Goal: Transaction & Acquisition: Purchase product/service

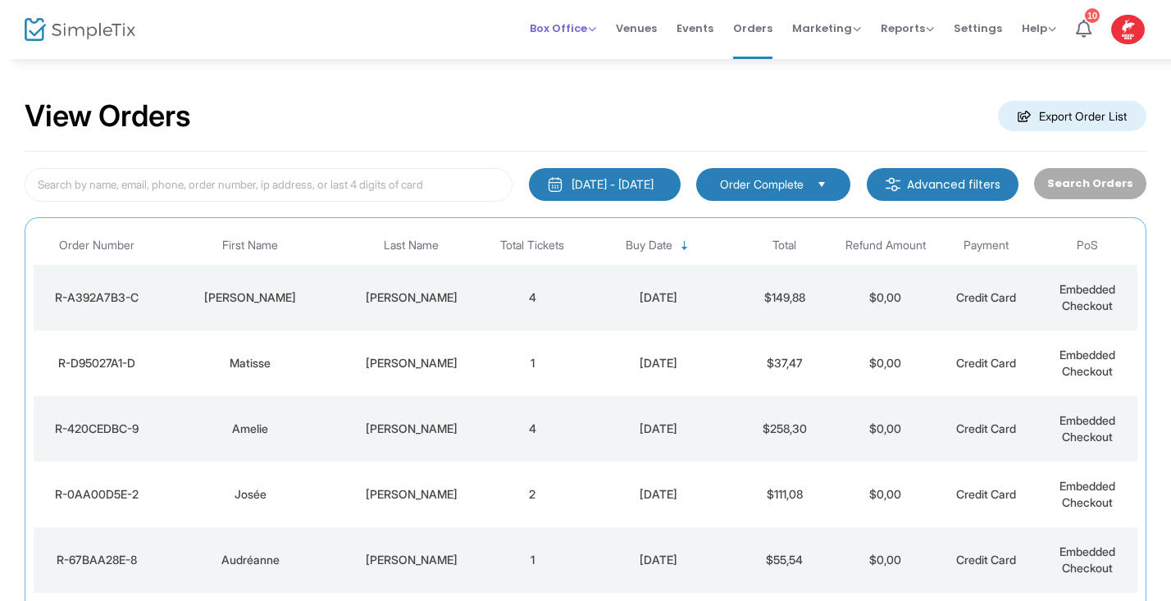
click at [596, 29] on span "Box Office" at bounding box center [563, 29] width 66 height 16
click at [594, 53] on li "Sell Tickets" at bounding box center [588, 55] width 117 height 32
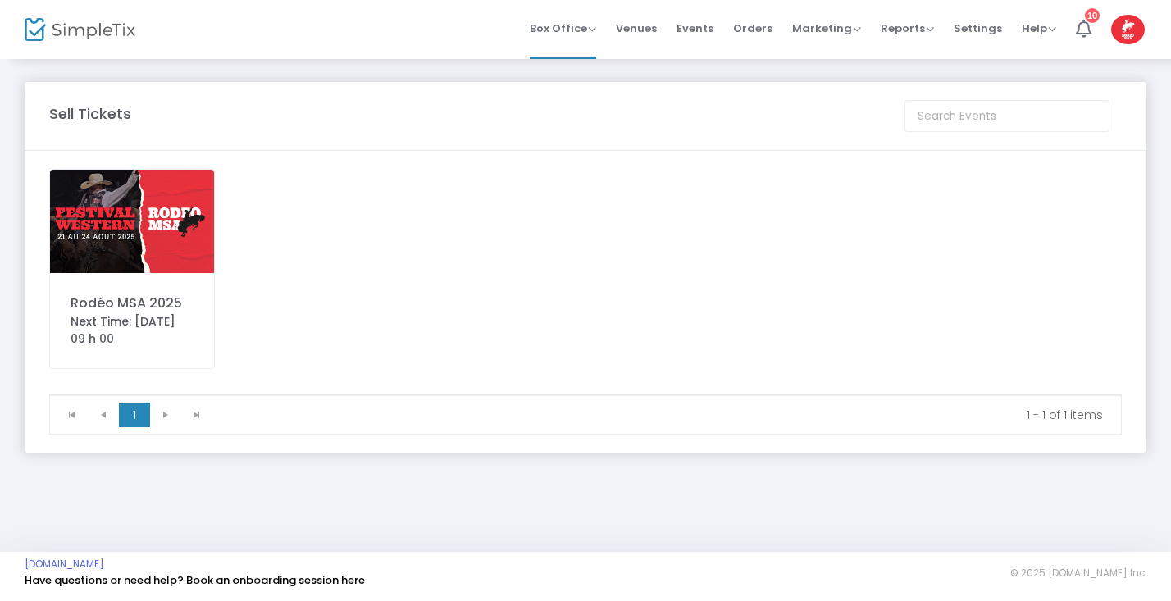
click at [147, 229] on img at bounding box center [132, 221] width 164 height 103
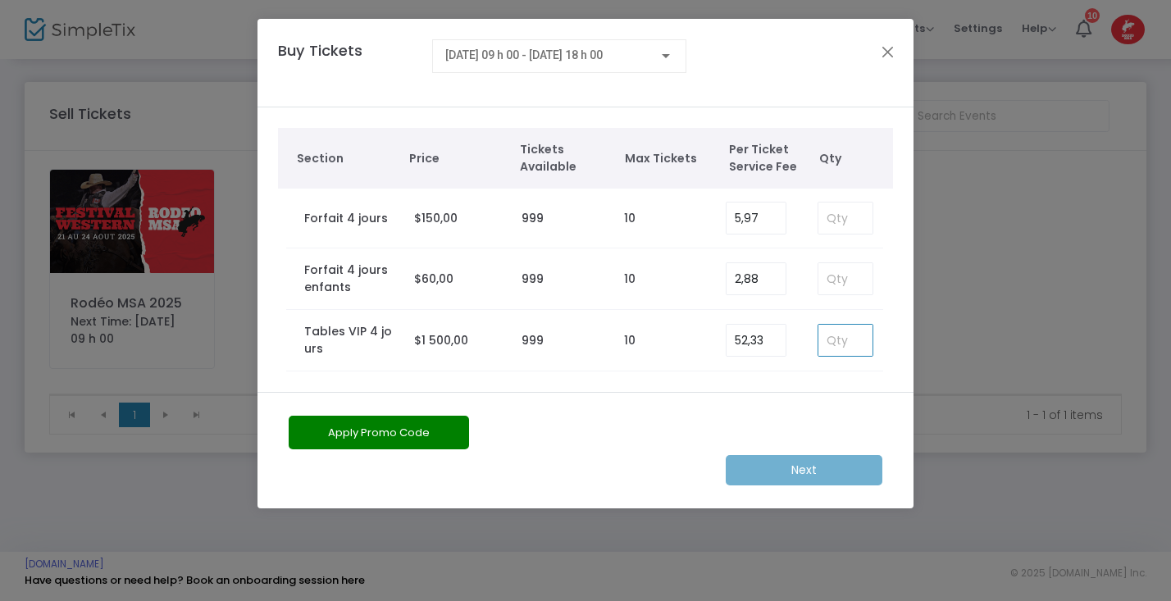
click at [834, 349] on input at bounding box center [846, 340] width 54 height 31
type input "1"
click at [451, 432] on button "Apply Promo Code" at bounding box center [379, 433] width 180 height 34
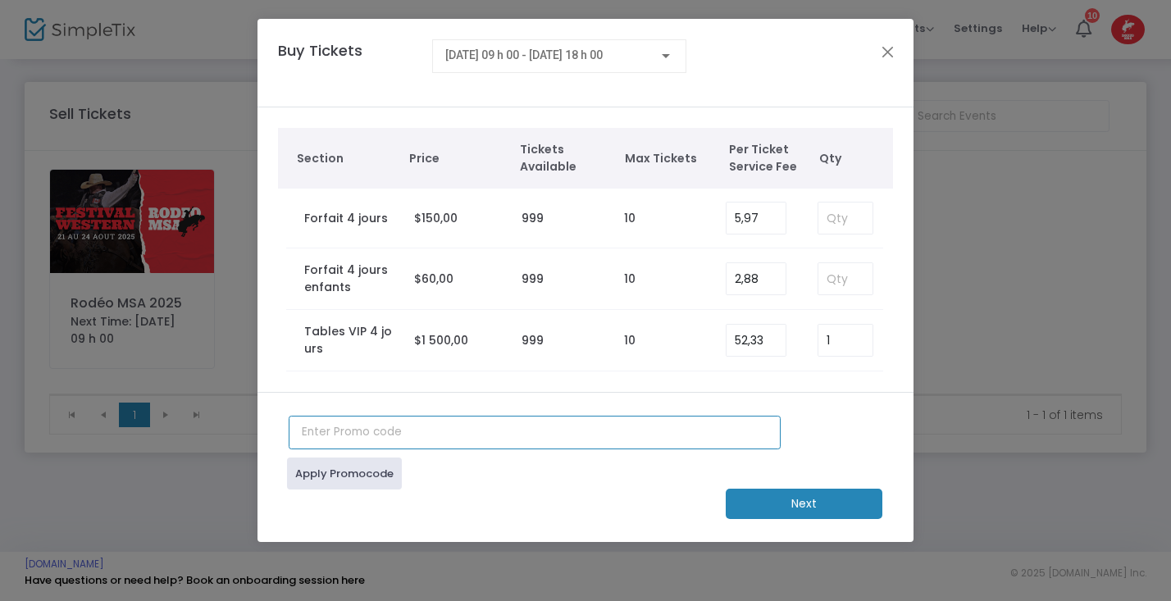
click at [358, 443] on input "text" at bounding box center [535, 433] width 492 height 34
type input "sophie2025"
click at [358, 482] on link "Apply Promocode" at bounding box center [344, 474] width 115 height 32
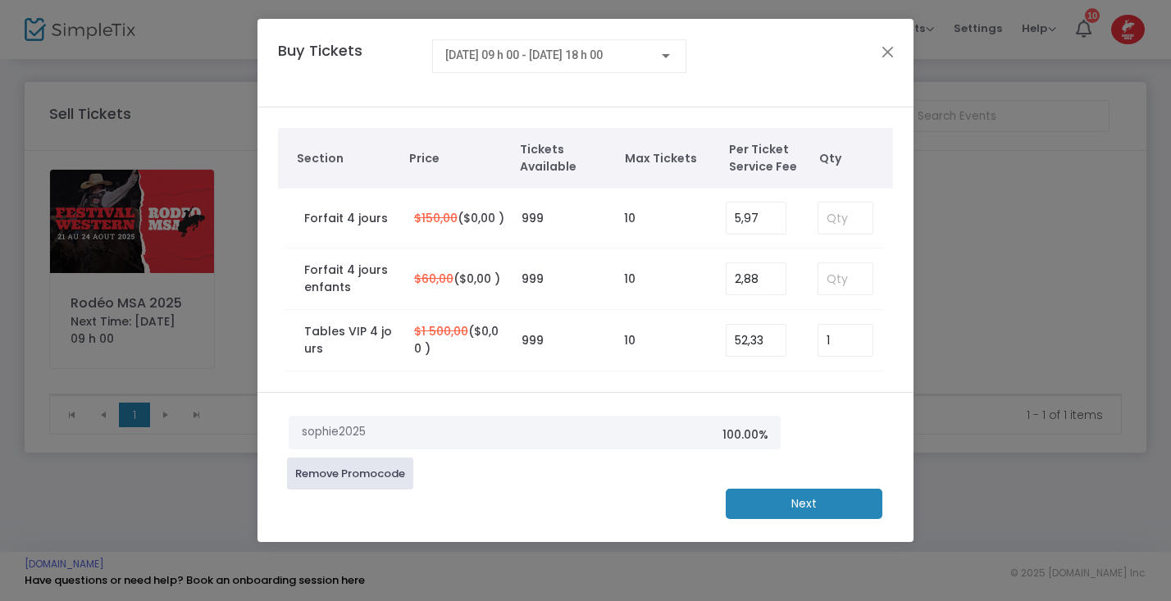
click at [809, 504] on m-button "Next" at bounding box center [804, 504] width 157 height 30
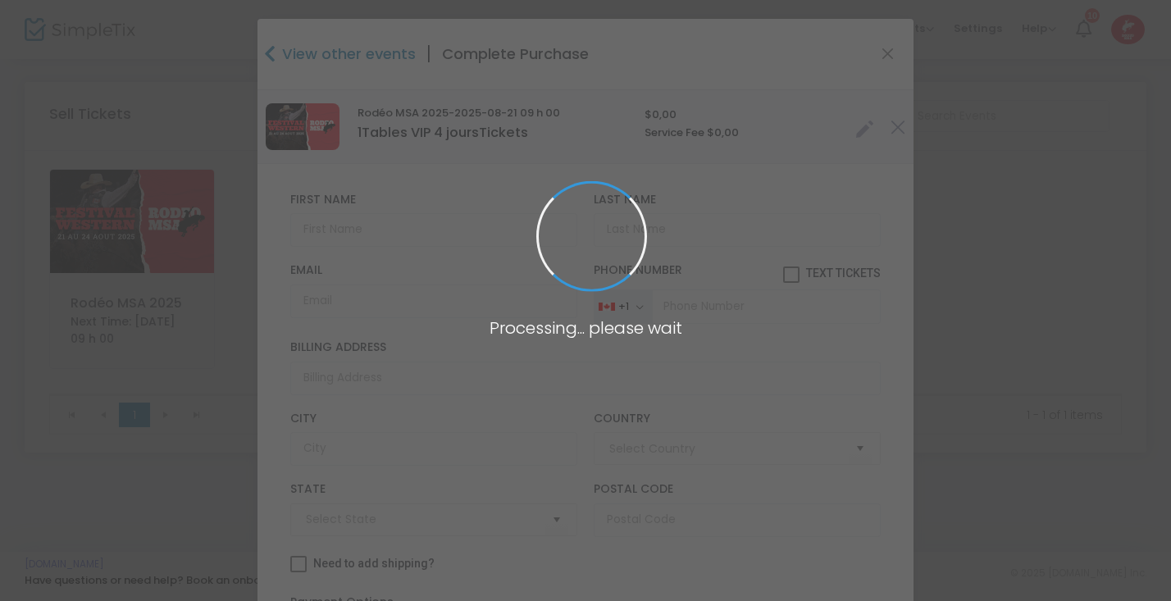
type input "[GEOGRAPHIC_DATA]"
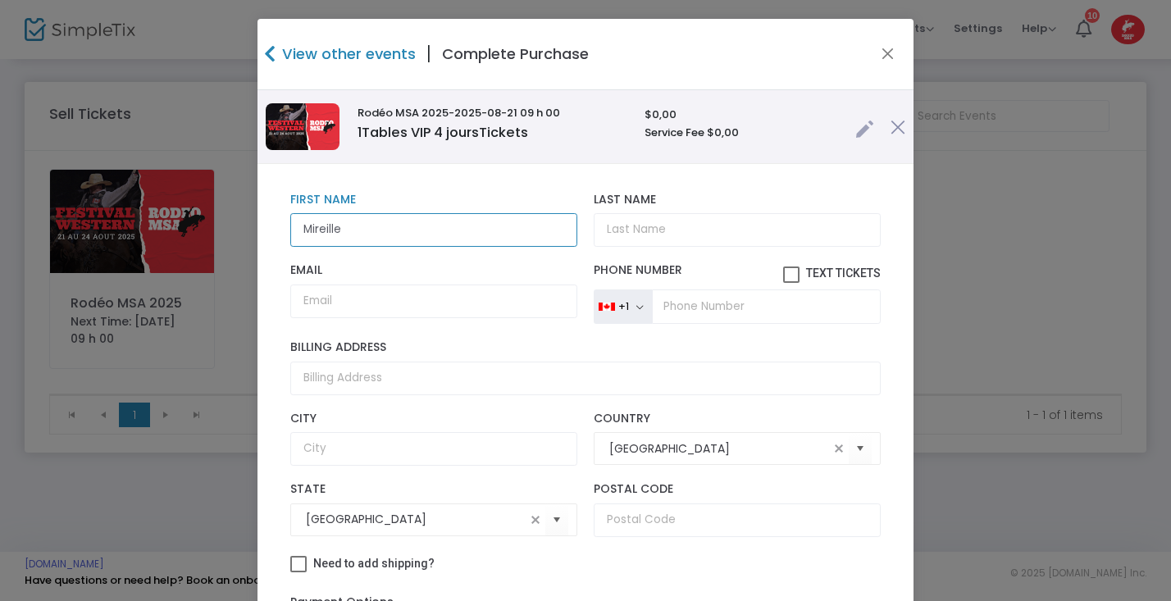
type input "Mireille"
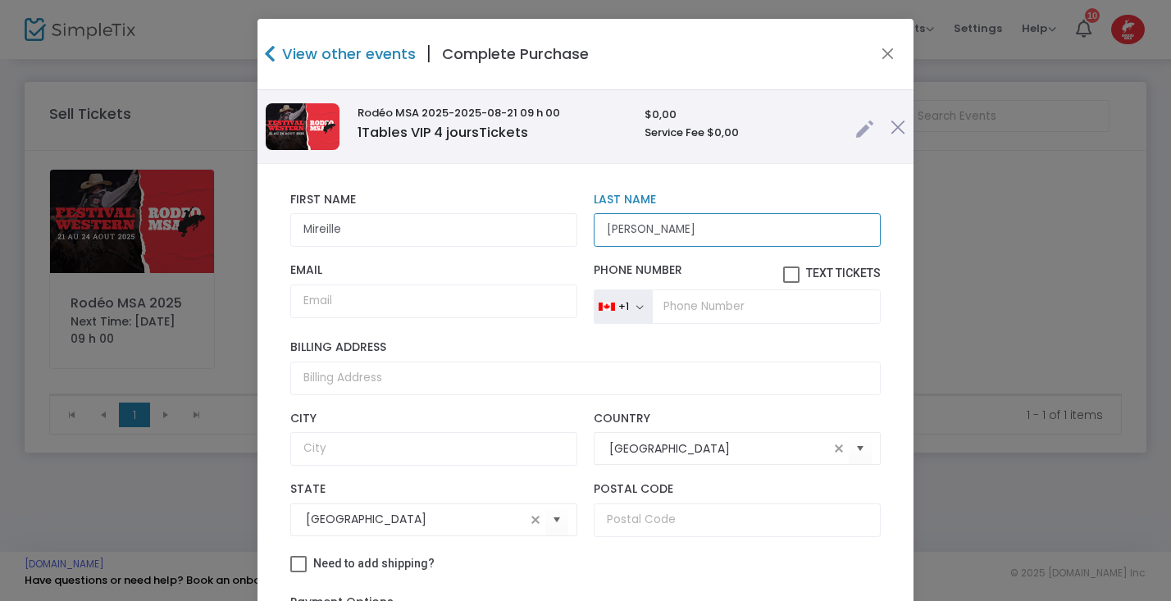
type input "[PERSON_NAME]"
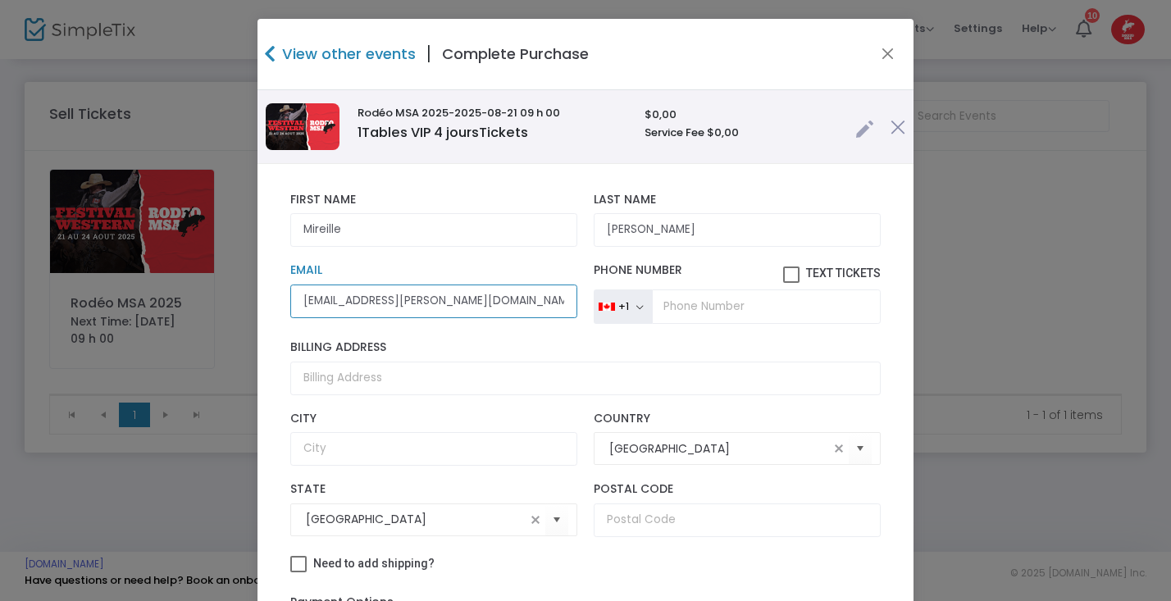
type input "[EMAIL_ADDRESS][PERSON_NAME][DOMAIN_NAME]"
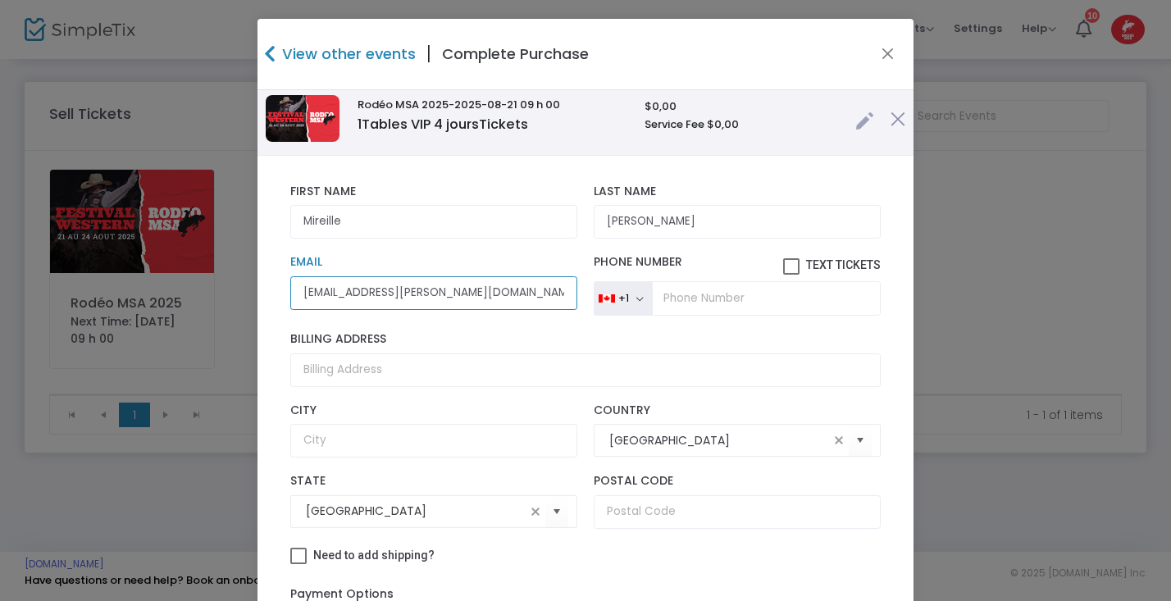
scroll to position [29, 0]
